Goal: Task Accomplishment & Management: Use online tool/utility

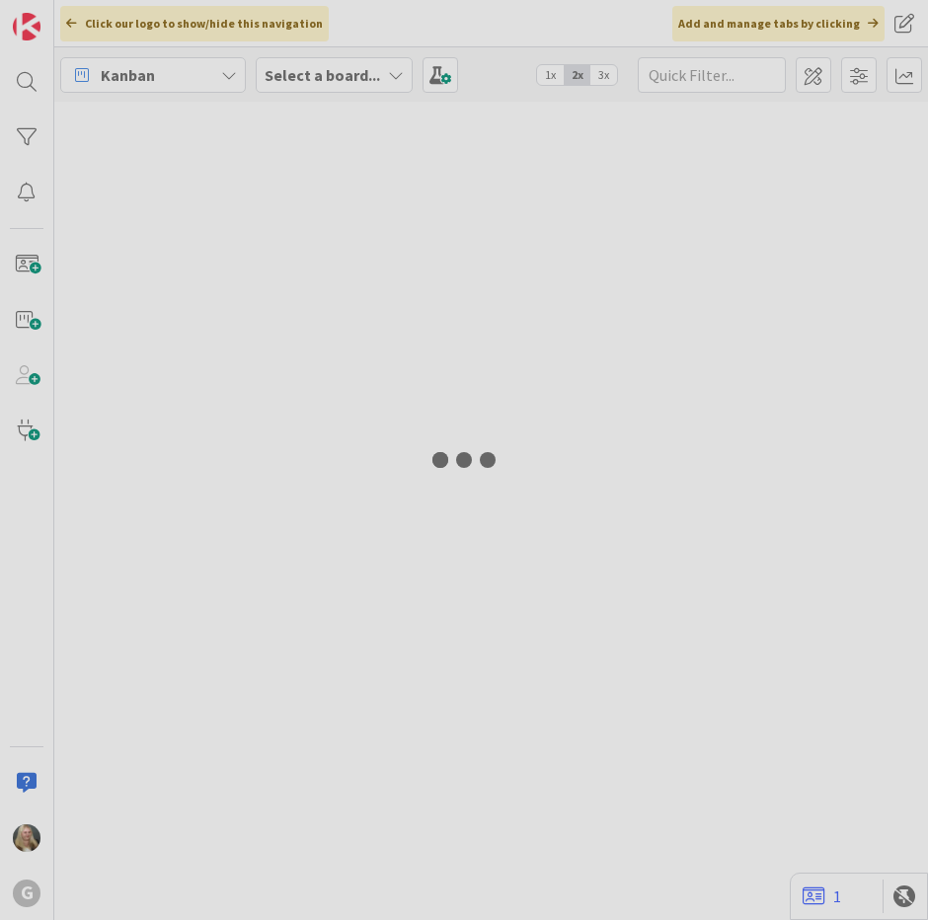
type input "Cap"
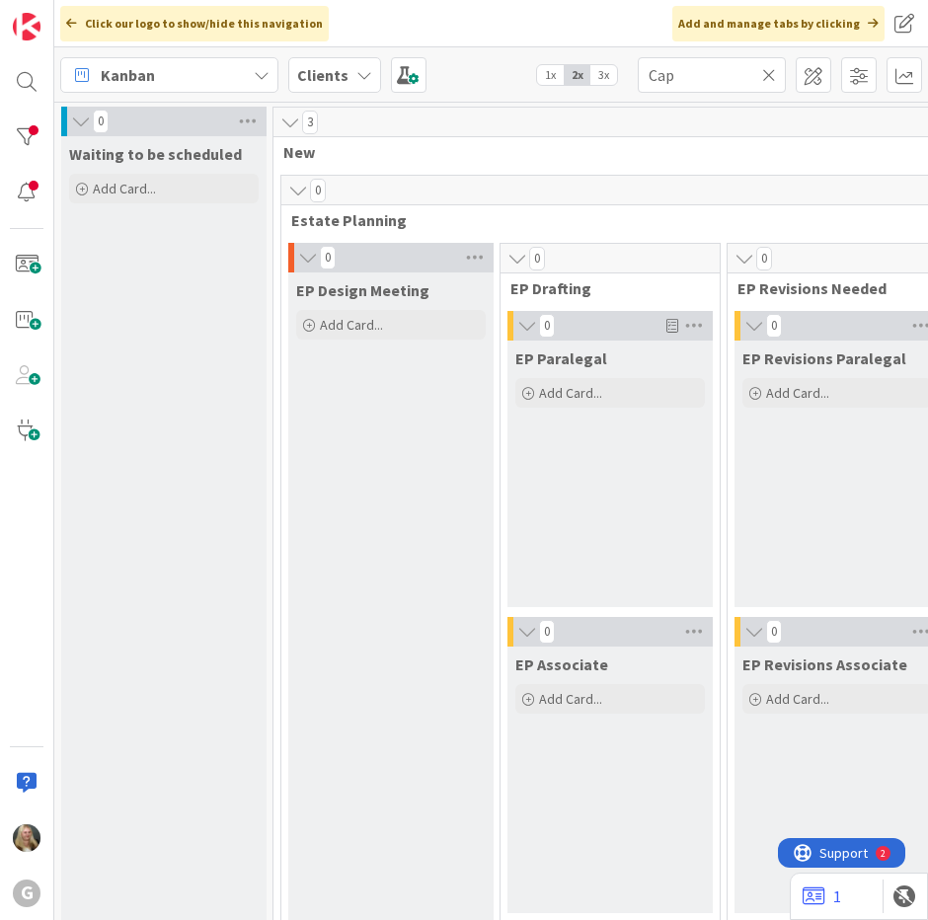
click at [767, 72] on icon at bounding box center [769, 75] width 14 height 18
click at [716, 74] on input "text" at bounding box center [712, 75] width 148 height 36
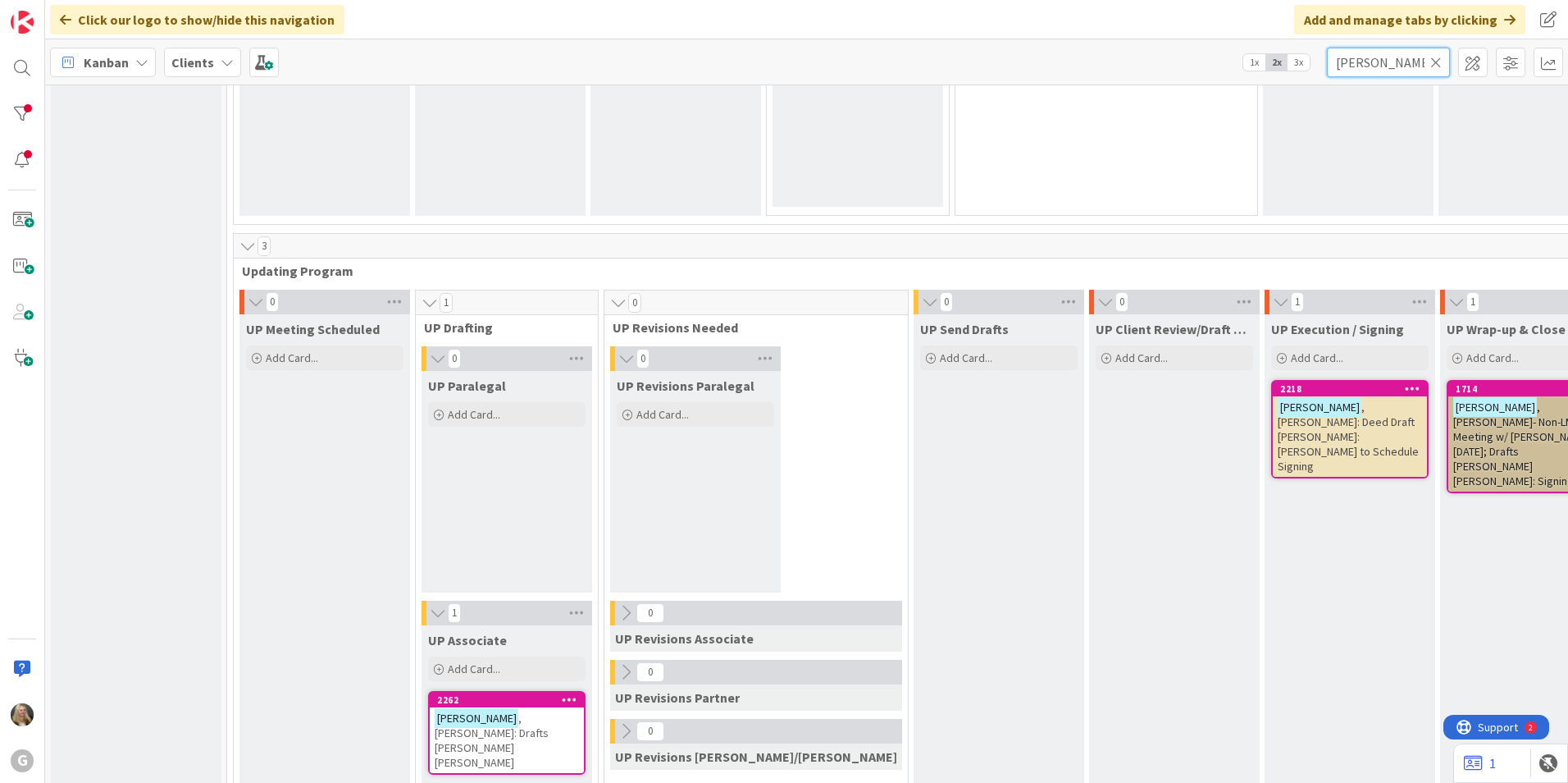
scroll to position [2215, 0]
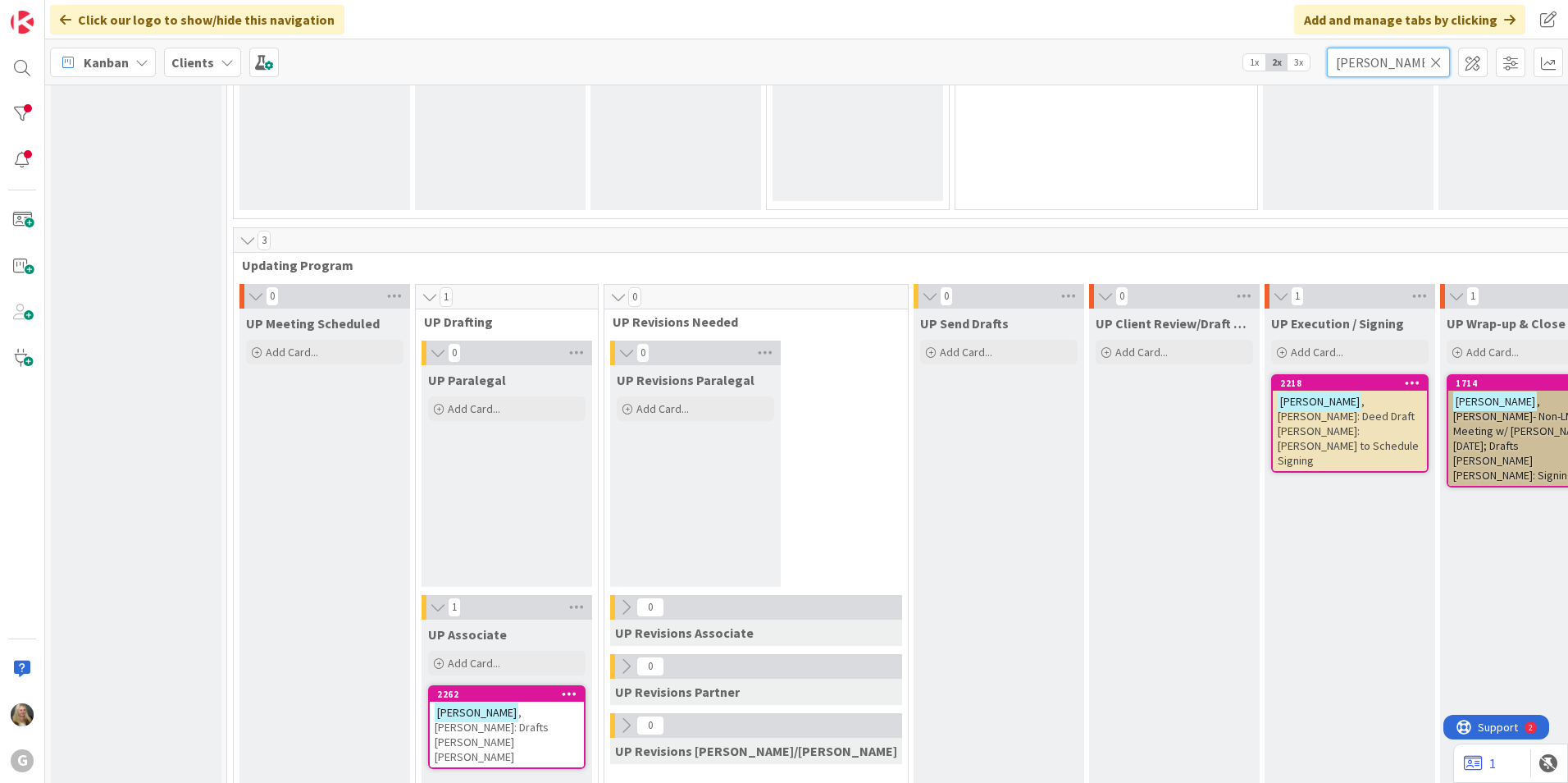
type input "[PERSON_NAME]"
click at [770, 417] on span ", [PERSON_NAME]: Deed Draft [PERSON_NAME]: [PERSON_NAME] to Schedule Signing" at bounding box center [1349, 431] width 141 height 74
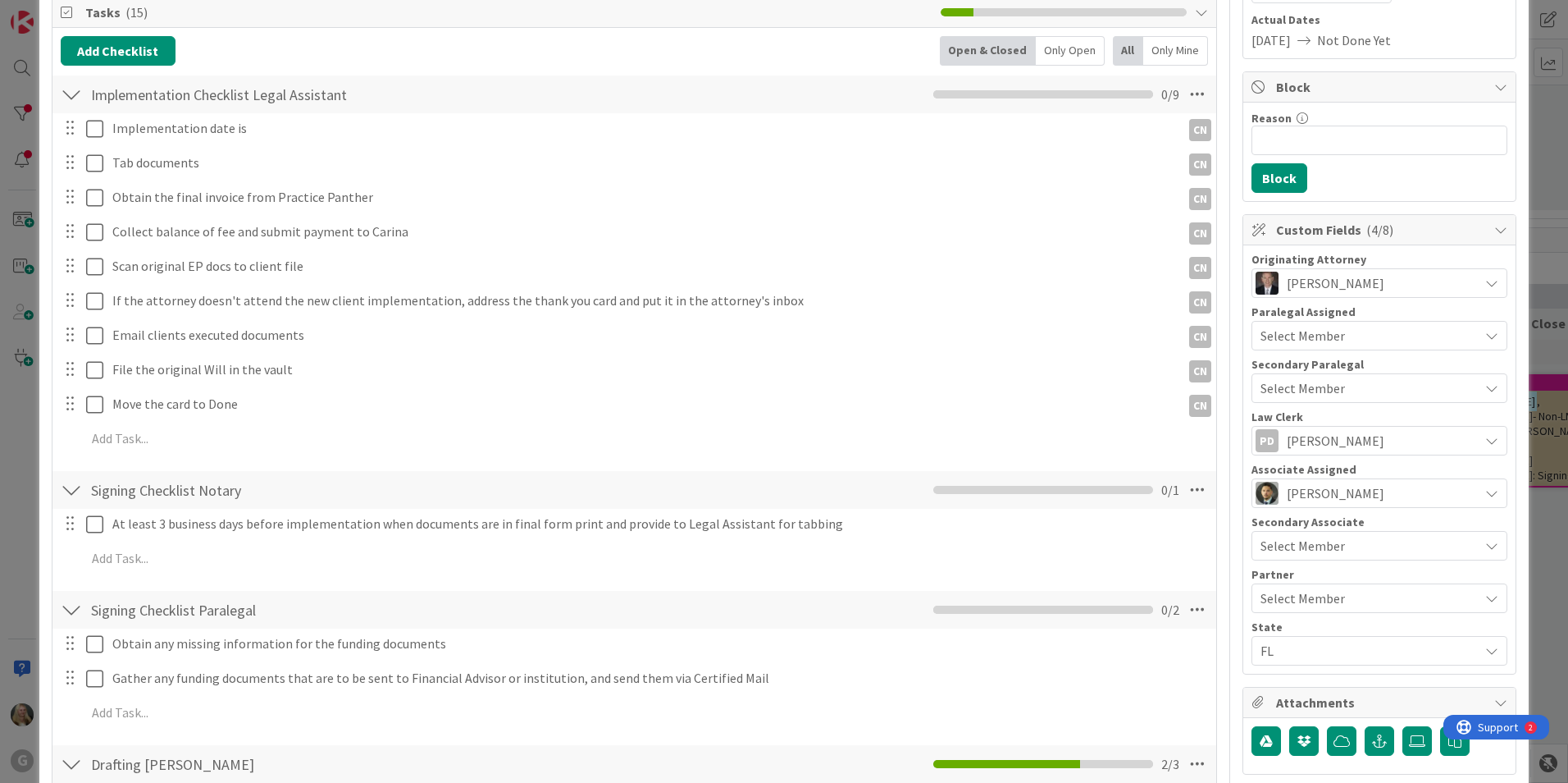
scroll to position [164, 0]
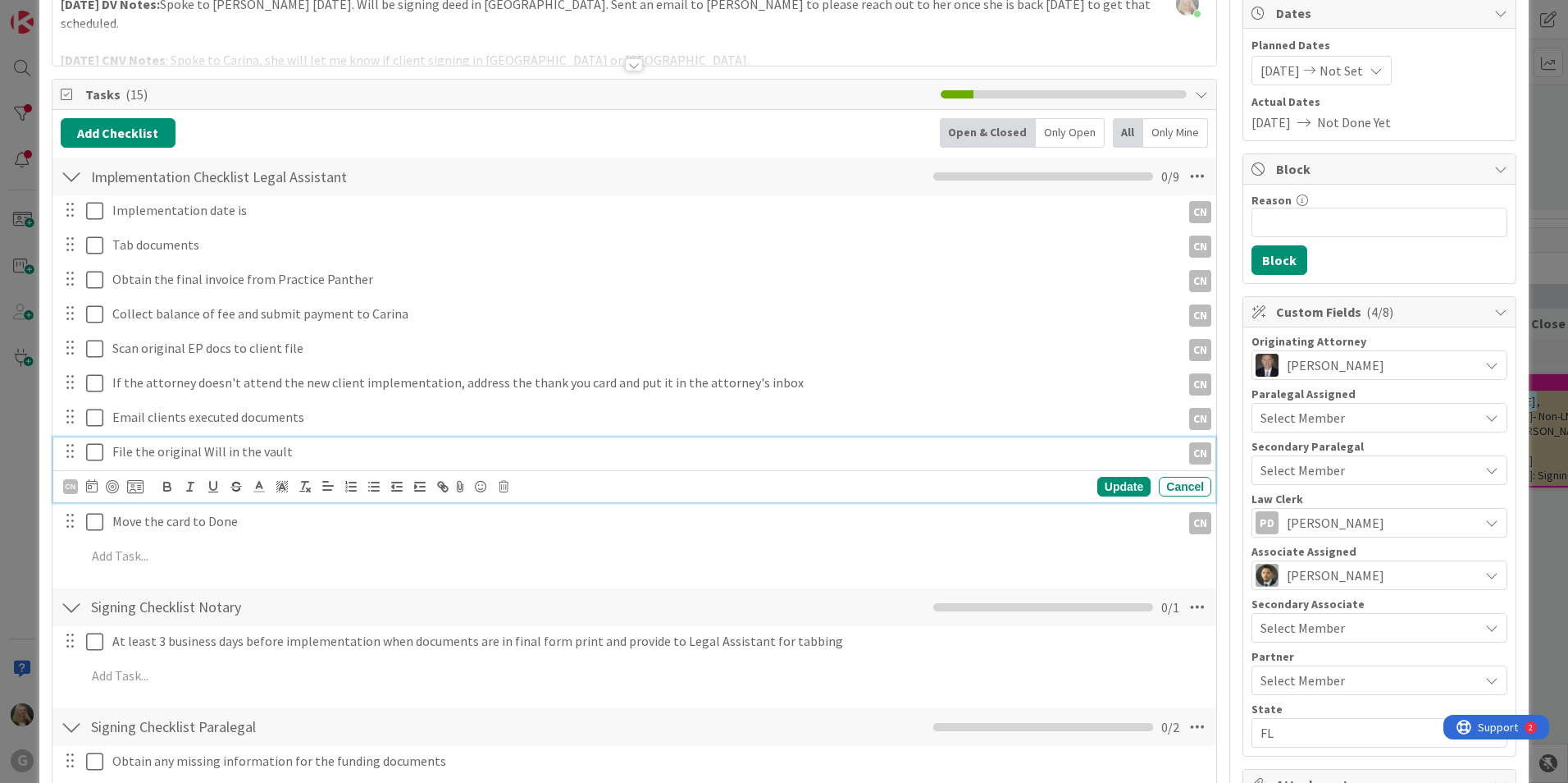
drag, startPoint x: 198, startPoint y: 451, endPoint x: 503, endPoint y: 492, distance: 307.7
click at [503, 492] on div "CN Update Cancel" at bounding box center [637, 486] width 1148 height 23
click at [505, 486] on icon at bounding box center [504, 486] width 10 height 12
click at [535, 549] on div "Delete" at bounding box center [545, 556] width 61 height 30
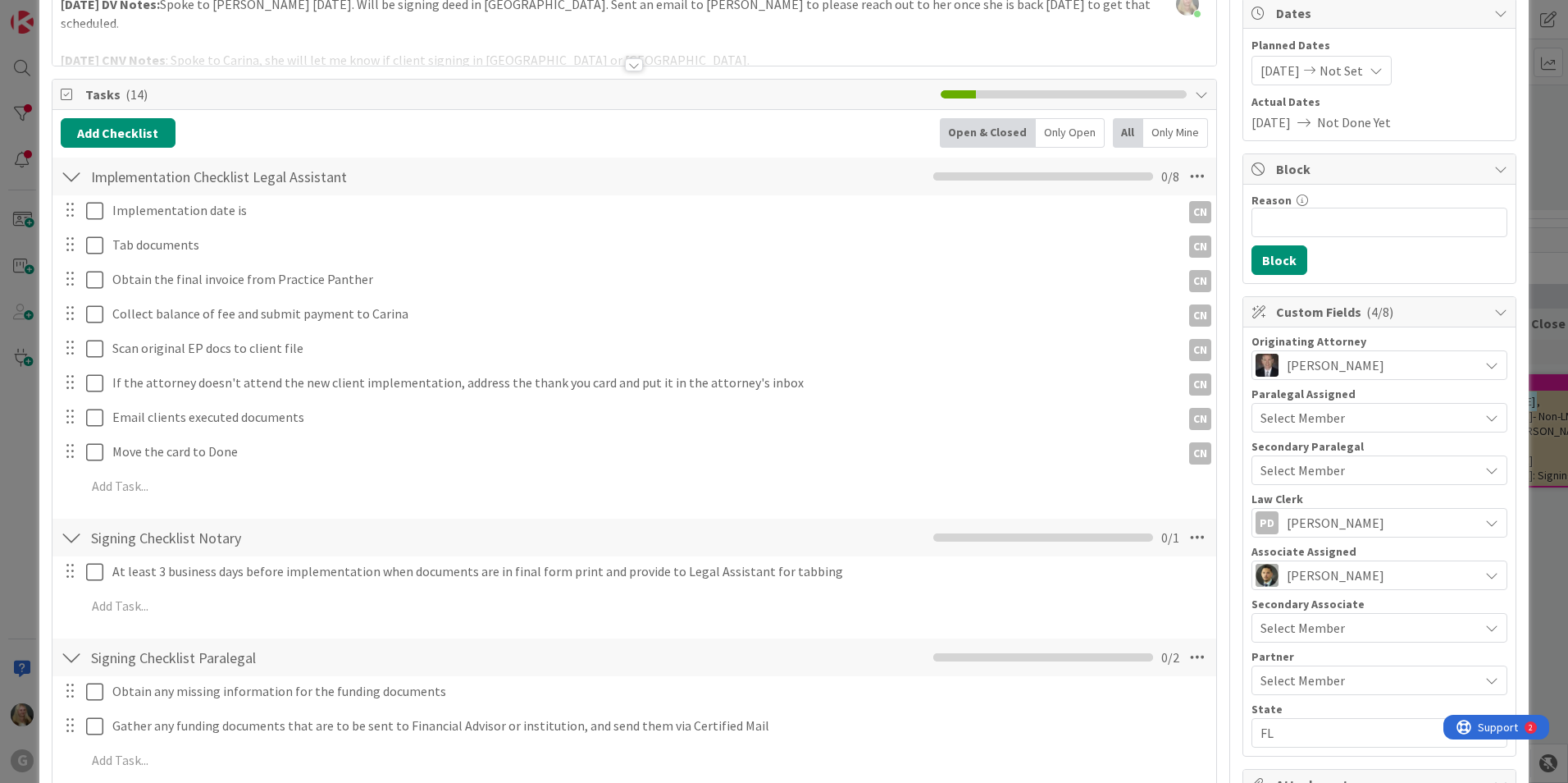
scroll to position [0, 0]
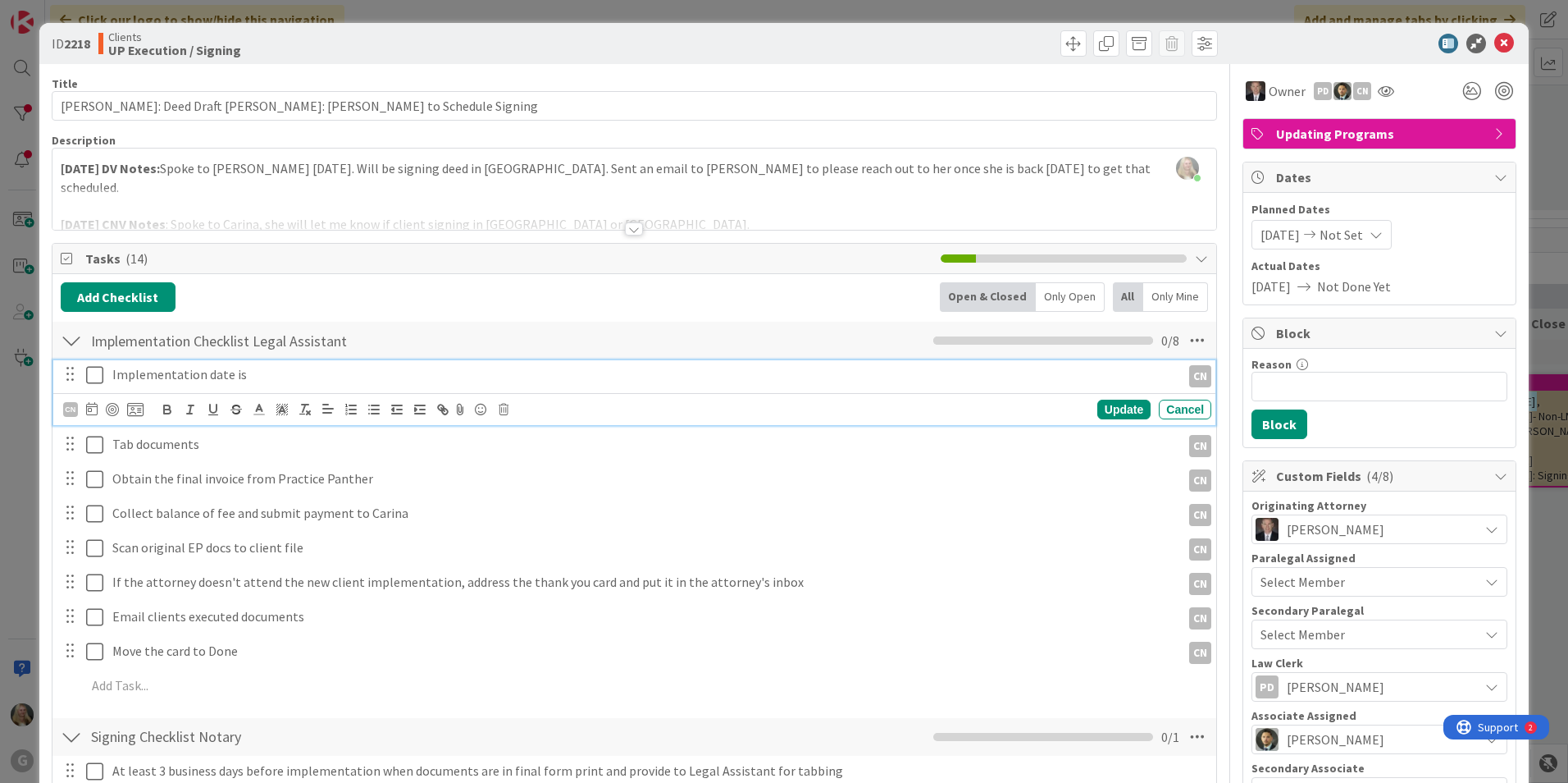
click at [166, 362] on div "Implementation date is" at bounding box center [643, 374] width 1075 height 29
click at [90, 408] on icon at bounding box center [92, 409] width 12 height 13
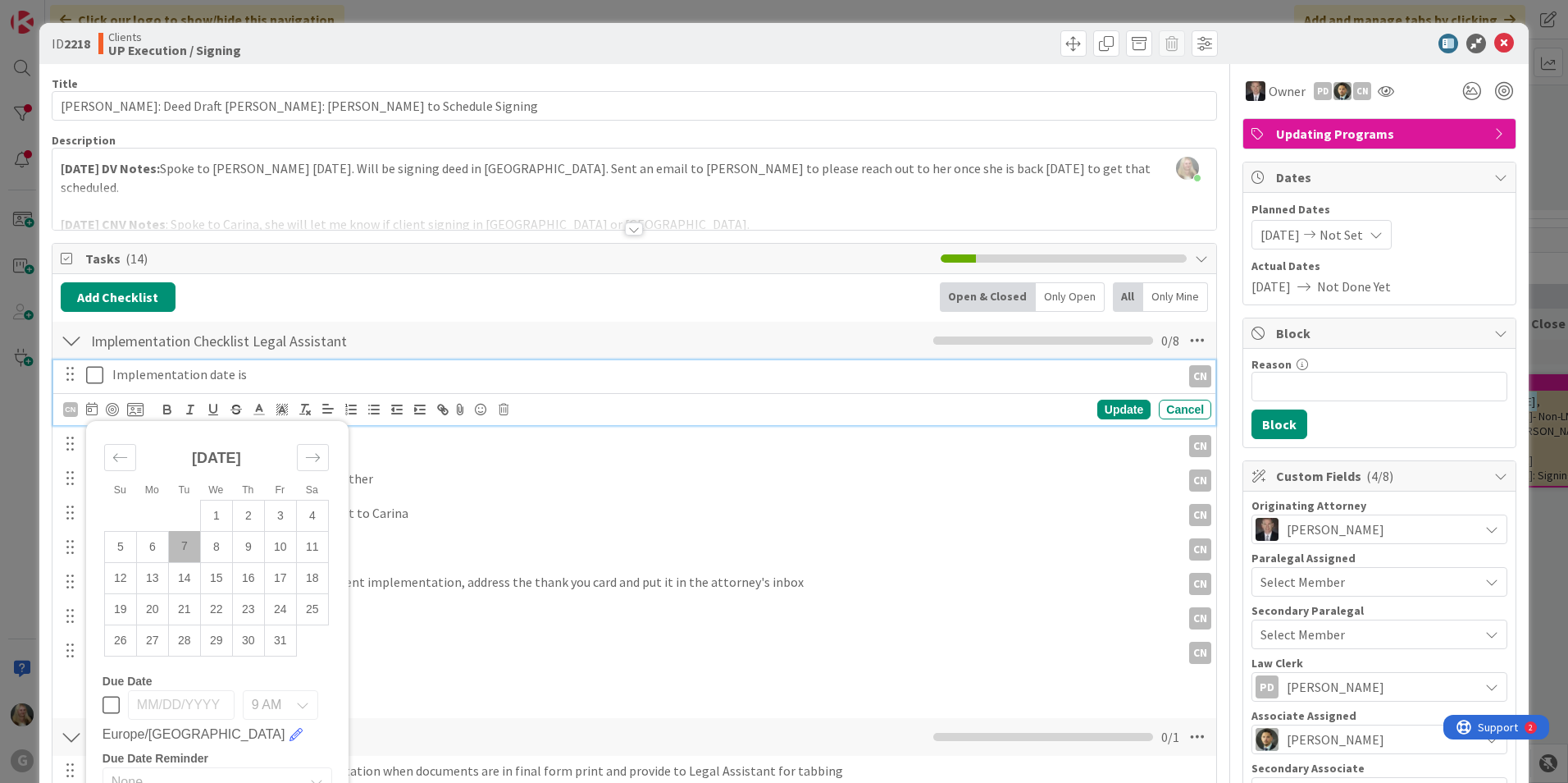
click at [179, 559] on td "7" at bounding box center [184, 547] width 32 height 32
type input "[DATE]"
click at [94, 371] on icon at bounding box center [95, 375] width 17 height 20
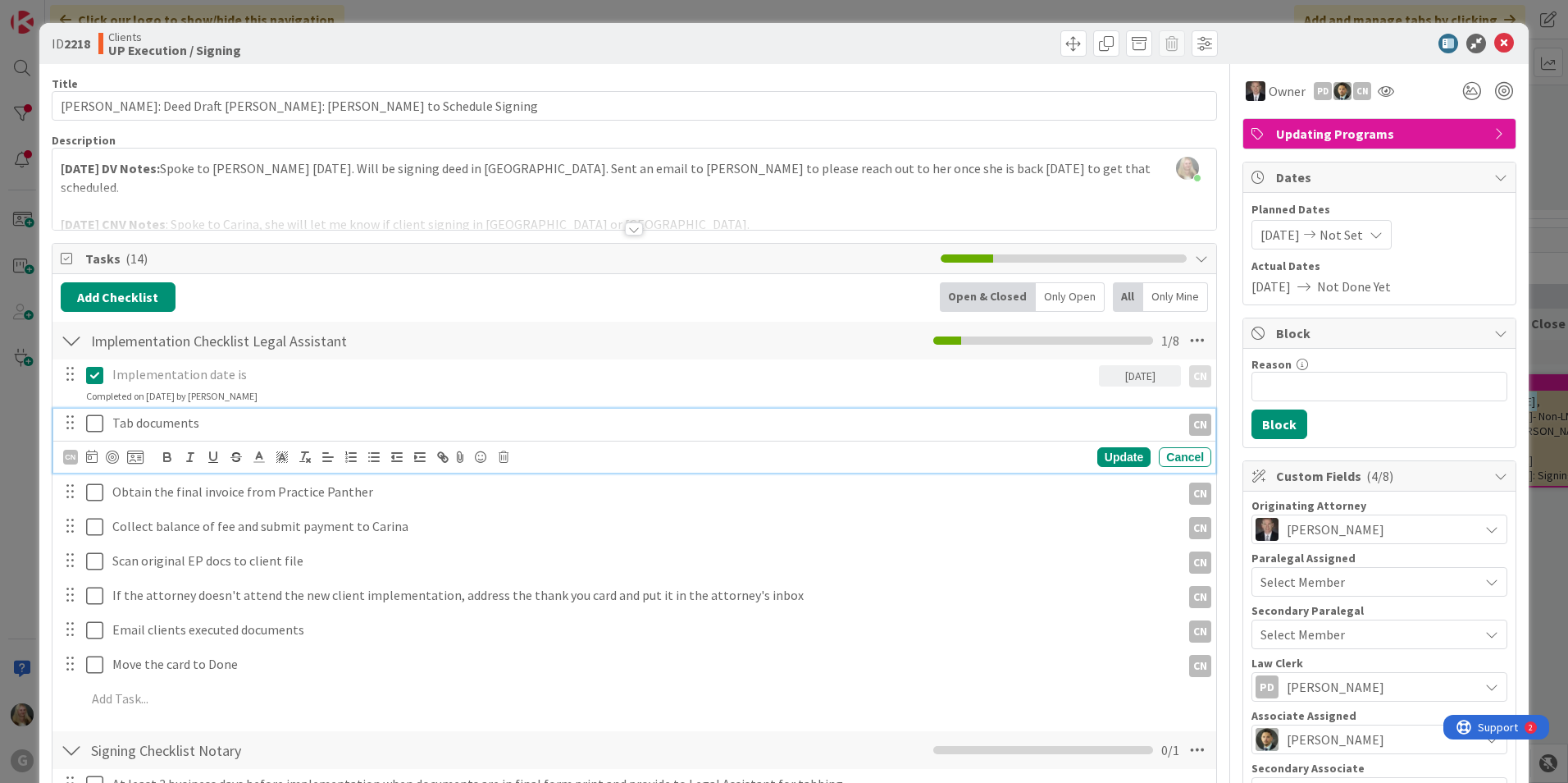
click at [97, 423] on icon at bounding box center [95, 423] width 17 height 20
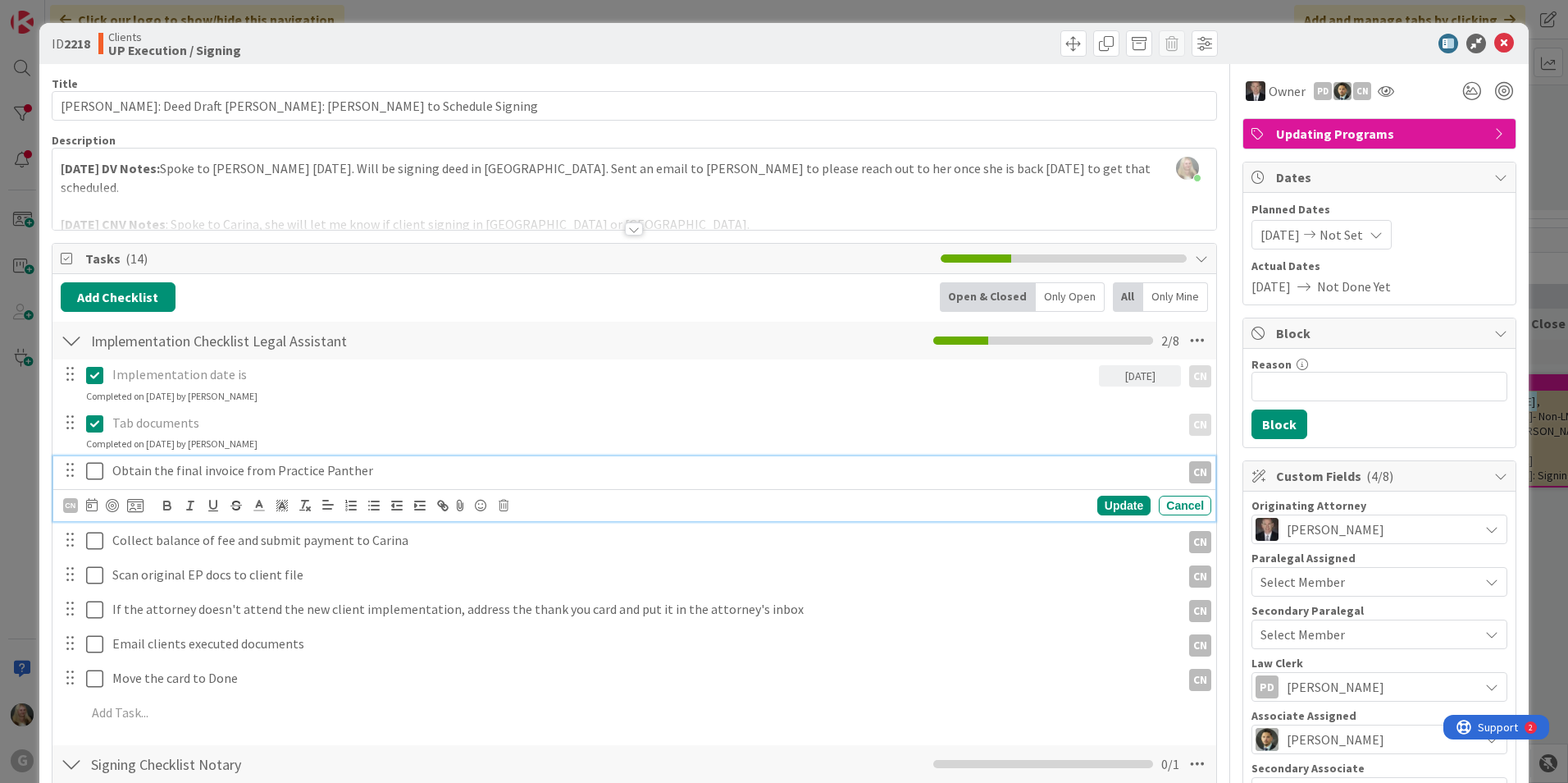
drag, startPoint x: 219, startPoint y: 475, endPoint x: 504, endPoint y: 501, distance: 286.2
click at [504, 501] on icon at bounding box center [504, 505] width 10 height 12
click at [529, 585] on div "Delete" at bounding box center [545, 575] width 61 height 30
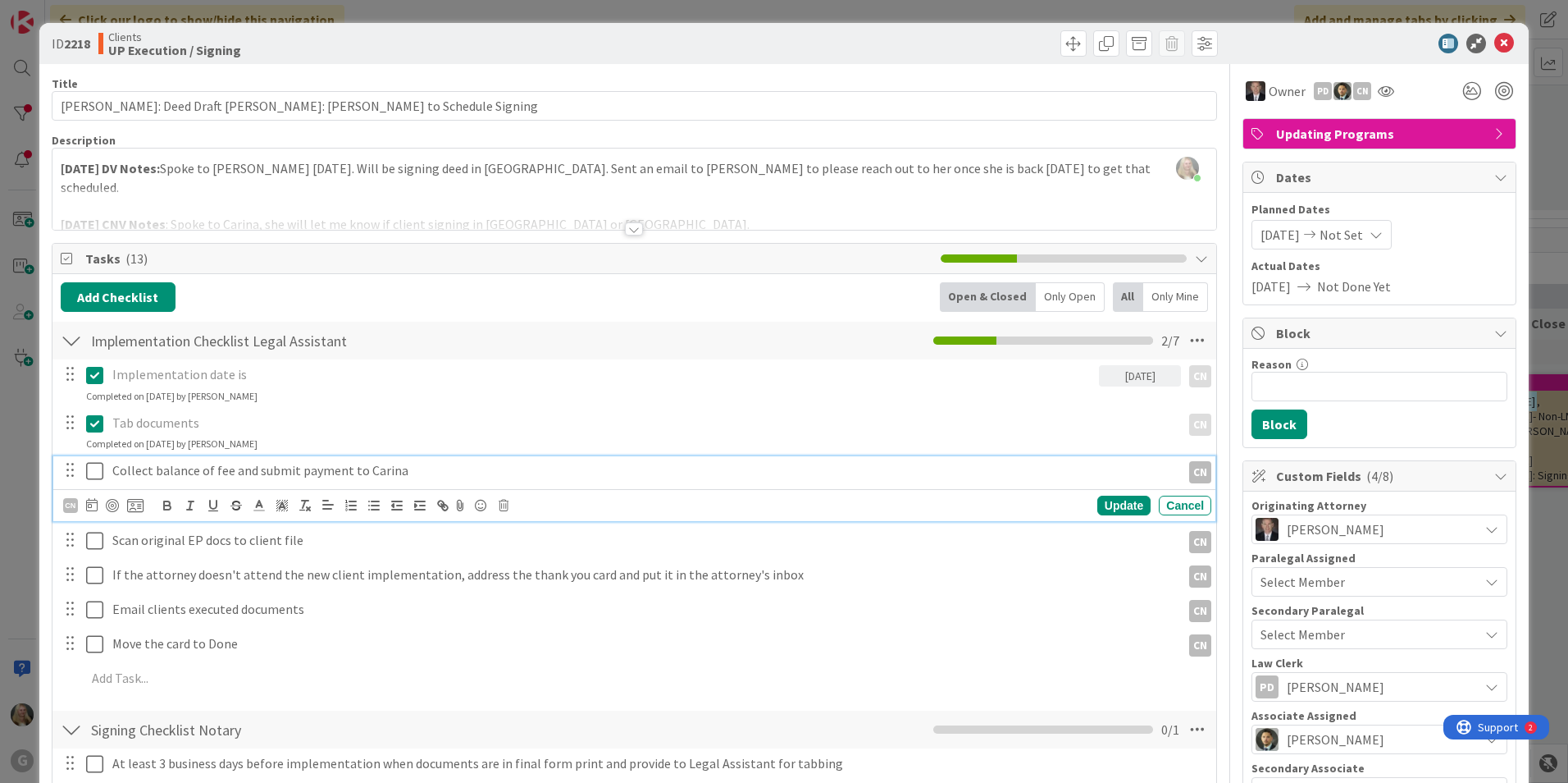
click at [392, 469] on p "Collect balance of fee and submit payment to Carina" at bounding box center [643, 470] width 1062 height 19
click at [507, 505] on icon at bounding box center [504, 505] width 10 height 12
click at [532, 578] on div "Delete" at bounding box center [545, 575] width 61 height 30
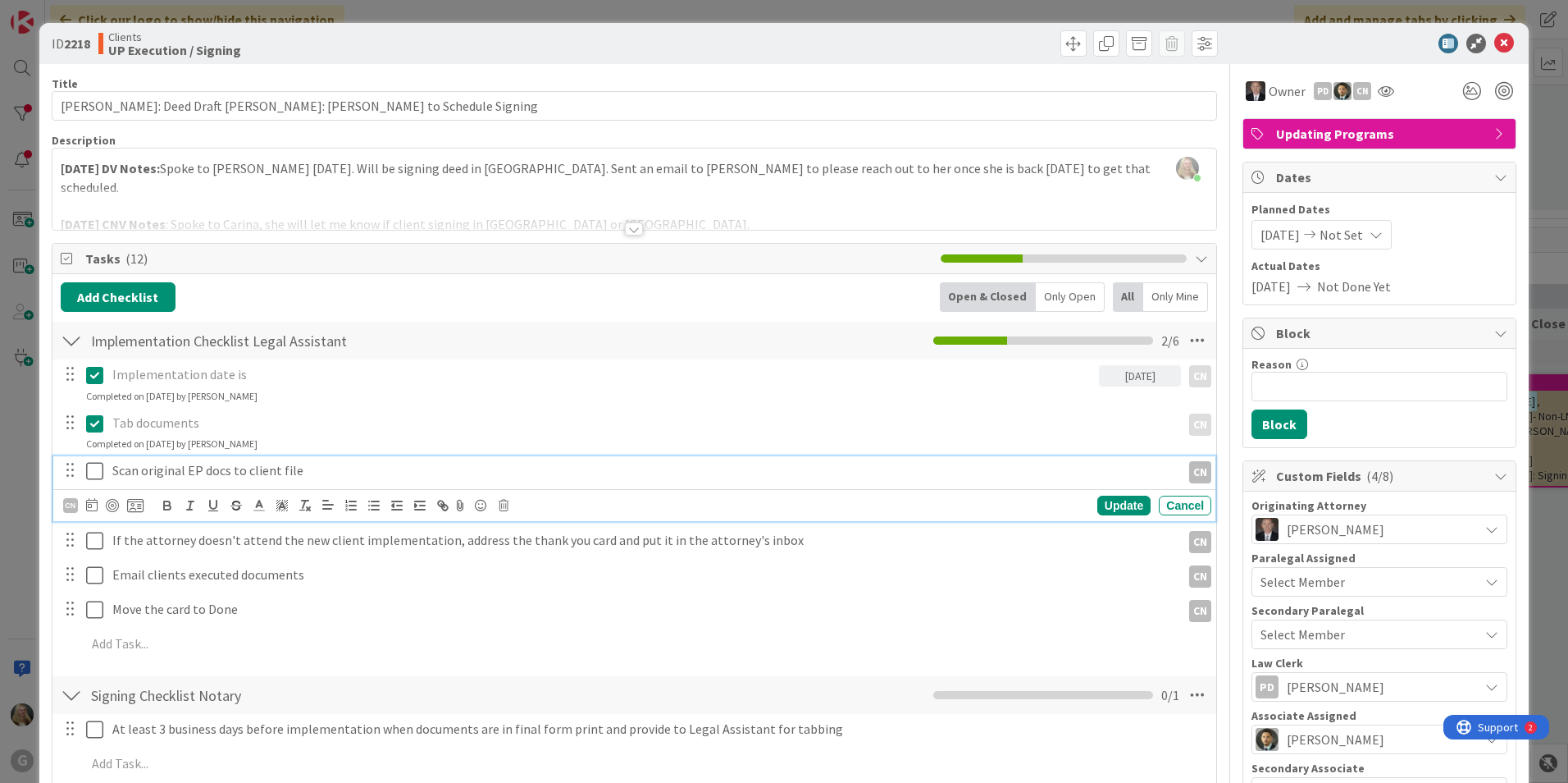
click at [275, 471] on p "Scan original EP docs to client file" at bounding box center [643, 470] width 1062 height 19
click at [502, 509] on icon at bounding box center [504, 505] width 10 height 12
click at [524, 569] on div "Delete" at bounding box center [545, 575] width 61 height 30
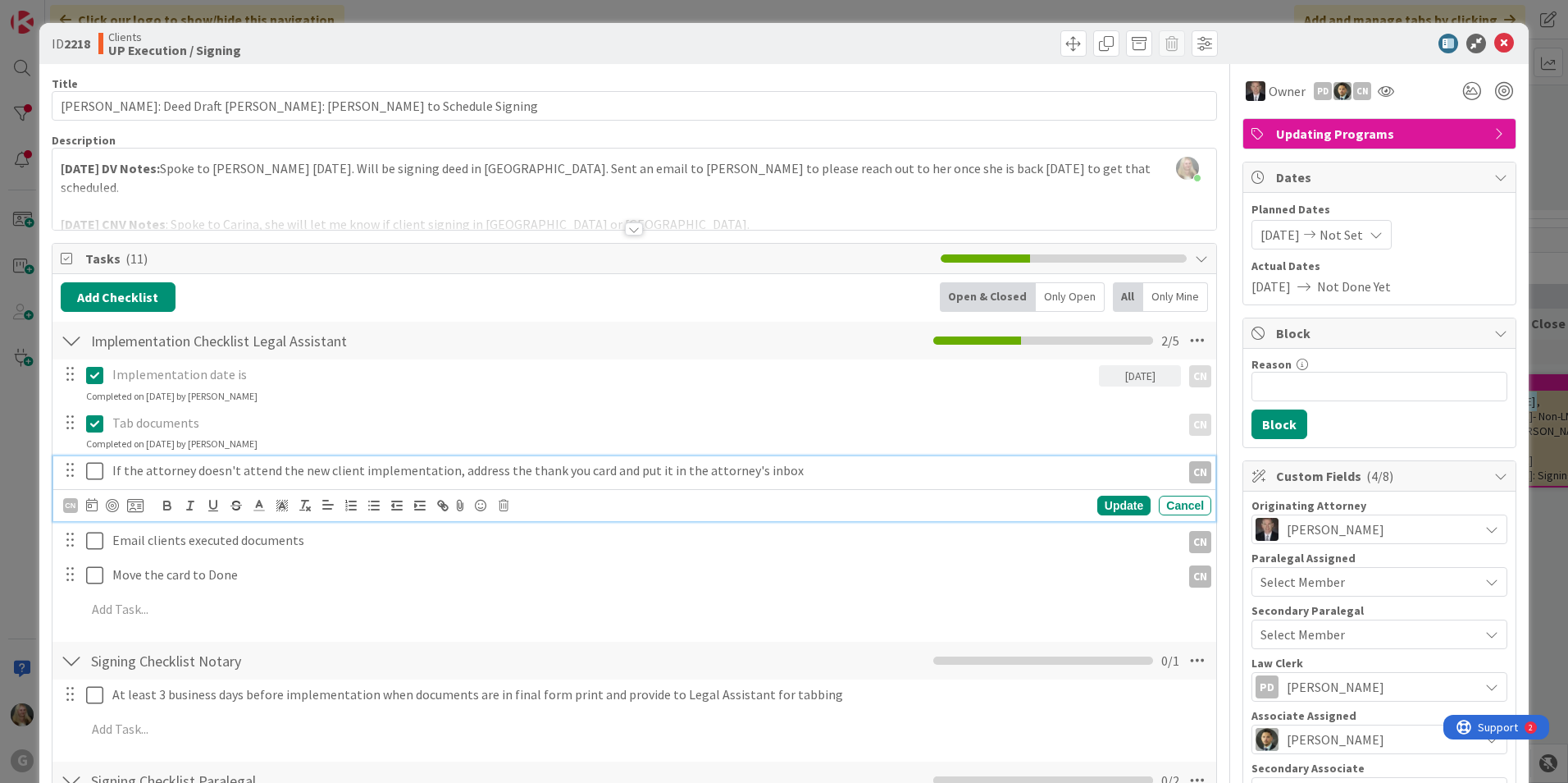
click at [327, 467] on p "If the attorney doesn't attend the new client implementation, address the thank…" at bounding box center [643, 470] width 1062 height 19
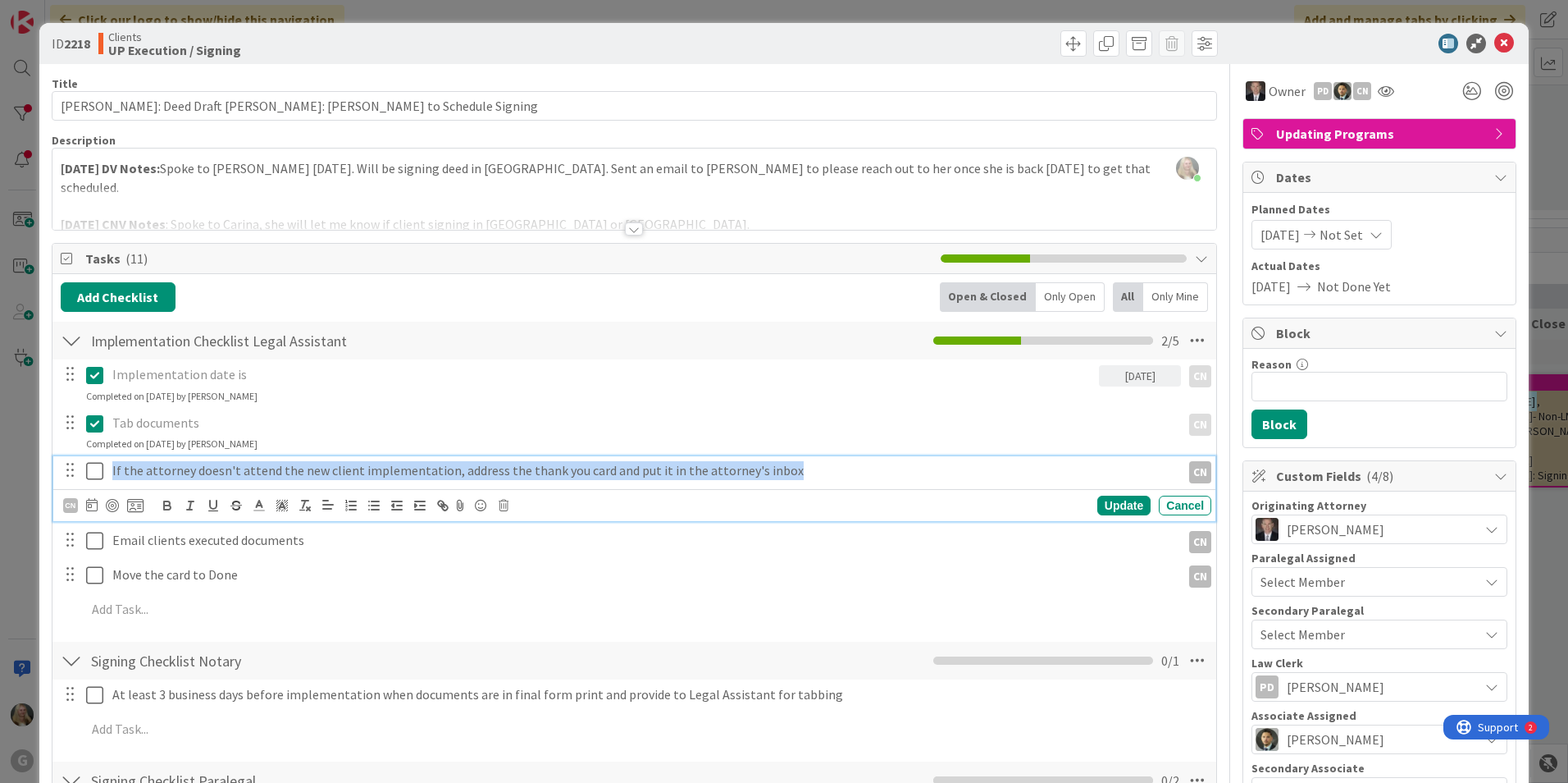
drag, startPoint x: 869, startPoint y: 476, endPoint x: 106, endPoint y: 434, distance: 764.2
click at [106, 434] on div "Implementation date is [DATE] CN CN Su Mo Tu We Th Fr Sa [DATE] 1 2 3 4 5 6 7 8…" at bounding box center [634, 495] width 1148 height 271
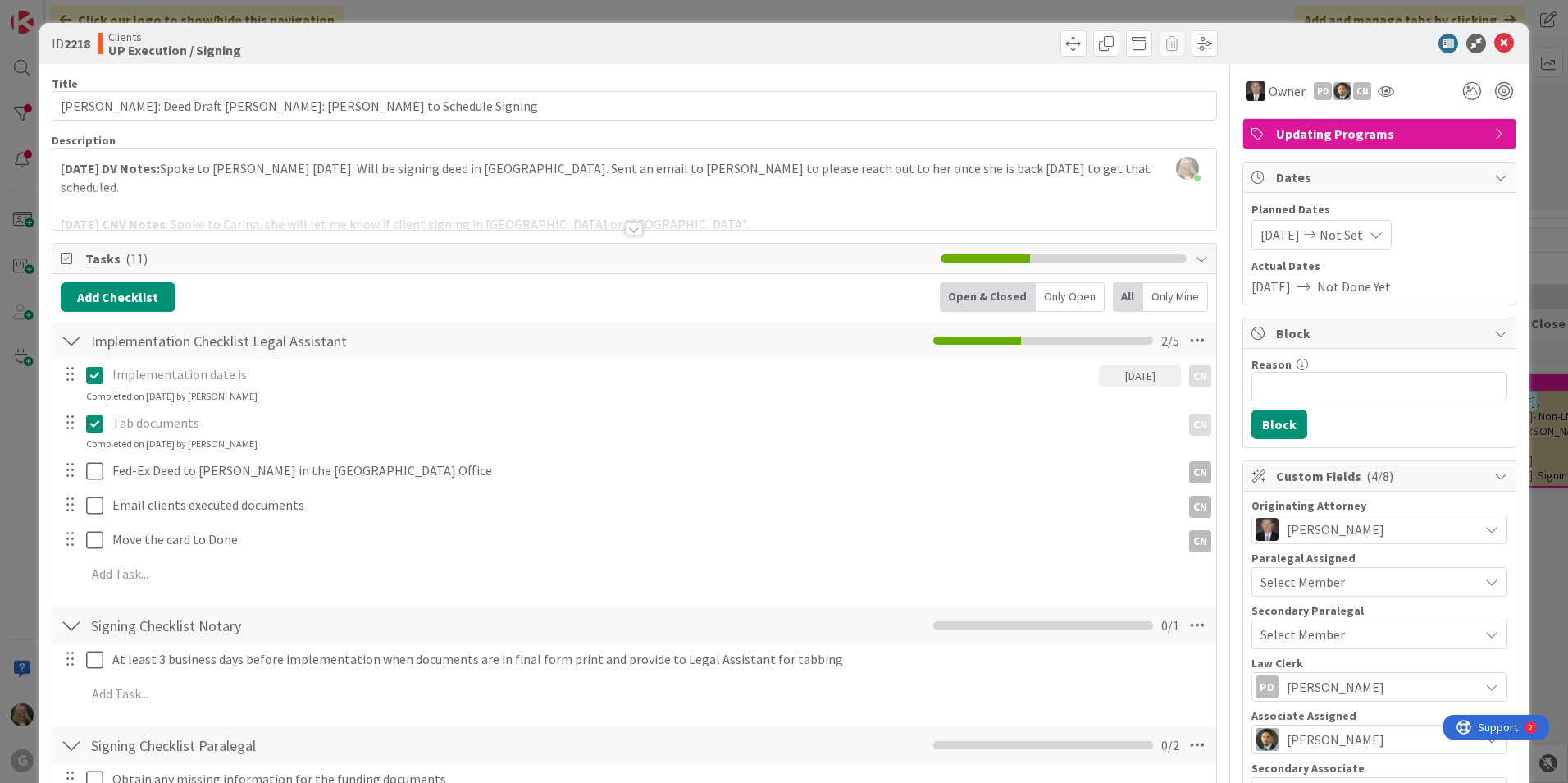
click at [594, 404] on div "Implementation date is [DATE] CN CN Su Mo Tu We Th Fr Sa [DATE] 1 2 3 4 5 6 7 8…" at bounding box center [634, 476] width 1148 height 235
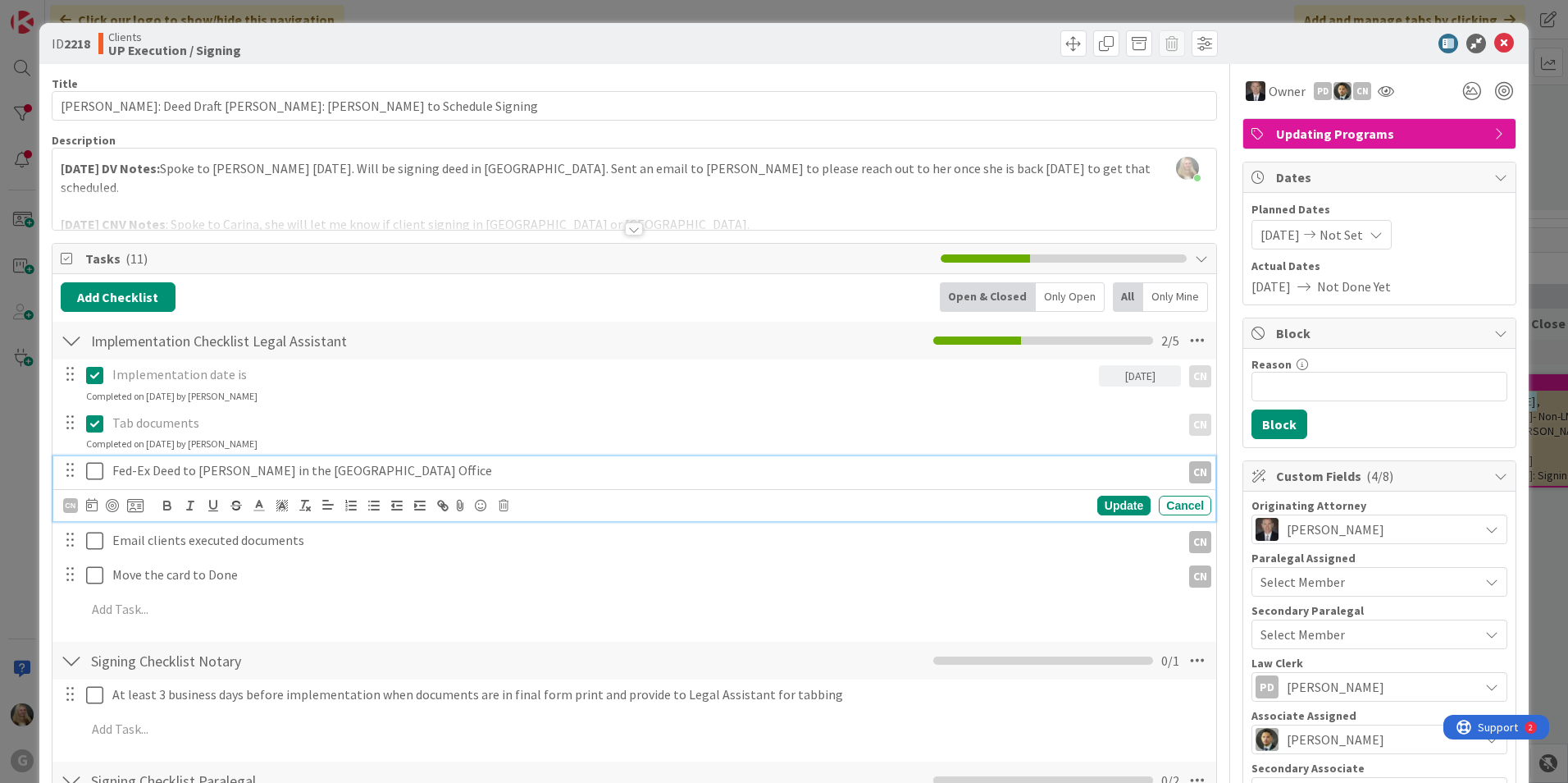
click at [94, 465] on icon at bounding box center [95, 471] width 17 height 20
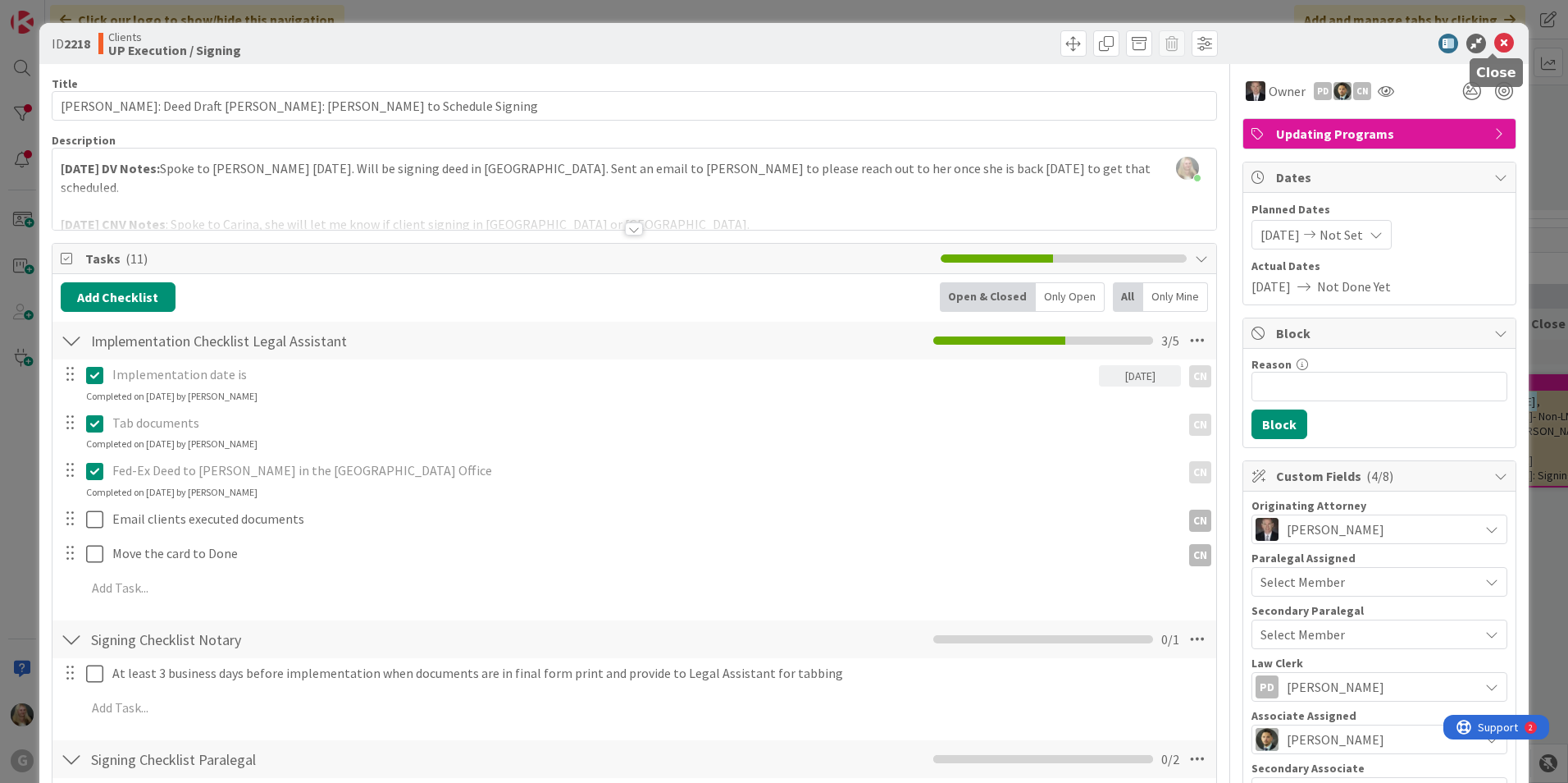
click at [770, 47] on icon at bounding box center [1504, 43] width 20 height 20
